Goal: Task Accomplishment & Management: Use online tool/utility

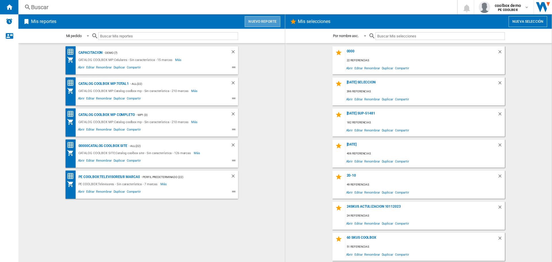
click at [262, 23] on button "Nuevo reporte" at bounding box center [263, 21] width 36 height 11
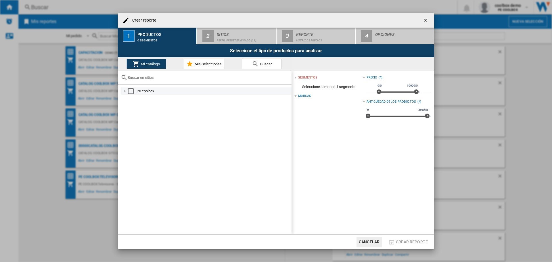
click at [131, 91] on div "Select" at bounding box center [131, 91] width 6 height 6
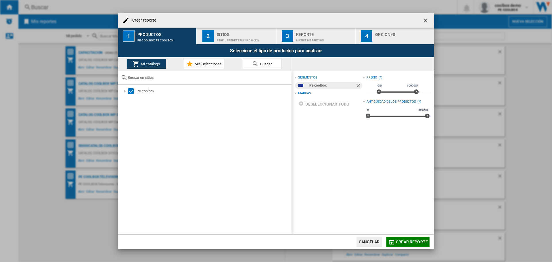
click at [279, 39] on button "3 Reporte Matriz de precios" at bounding box center [316, 36] width 79 height 17
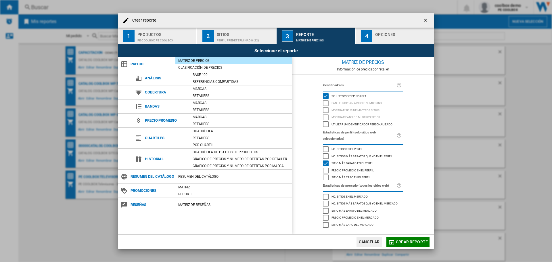
click at [258, 37] on div "Perfil predeterminado (22)" at bounding box center [245, 39] width 57 height 6
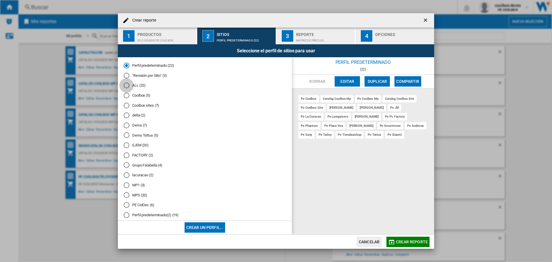
click at [126, 87] on div "ALL (22)" at bounding box center [127, 86] width 6 height 6
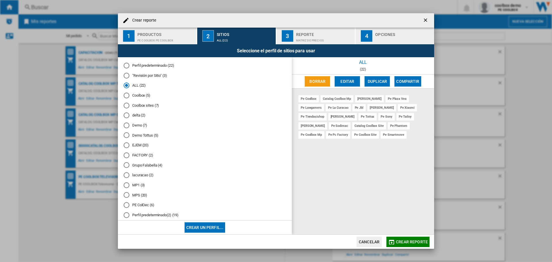
click at [353, 82] on button "Editar" at bounding box center [347, 81] width 25 height 10
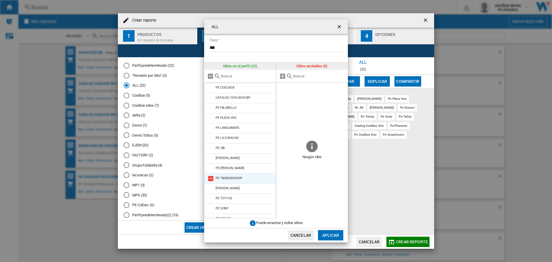
scroll to position [87, 0]
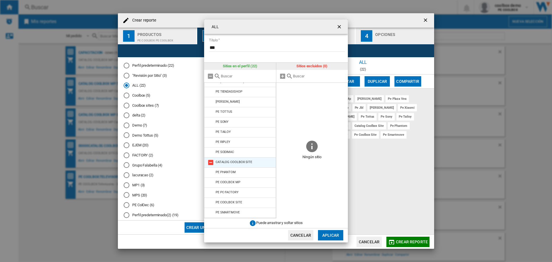
click at [212, 161] on md-icon at bounding box center [210, 162] width 7 height 7
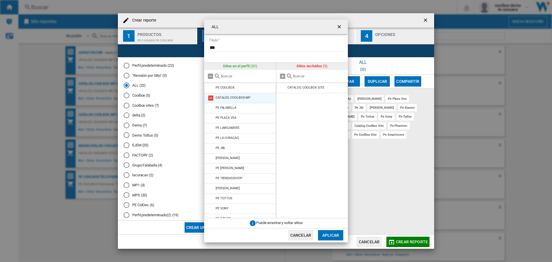
click at [212, 97] on md-icon at bounding box center [210, 98] width 7 height 7
click at [293, 232] on button "Cancelar" at bounding box center [300, 235] width 25 height 10
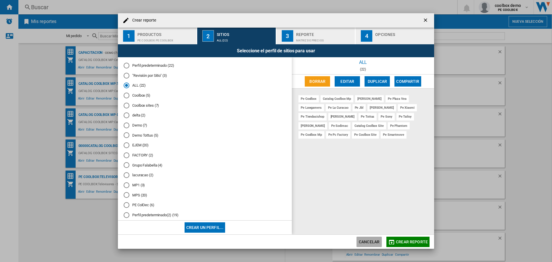
click at [372, 240] on button "Cancelar" at bounding box center [368, 242] width 25 height 10
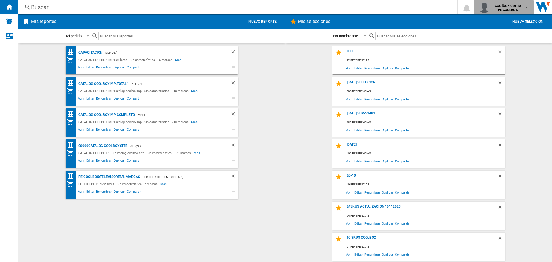
click at [521, 5] on div "coolbox demo PE COOLBOX" at bounding box center [508, 7] width 32 height 9
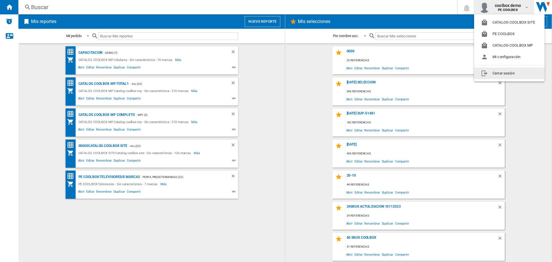
click at [505, 71] on button "Cerrar sesión" at bounding box center [509, 73] width 70 height 11
